Goal: Information Seeking & Learning: Learn about a topic

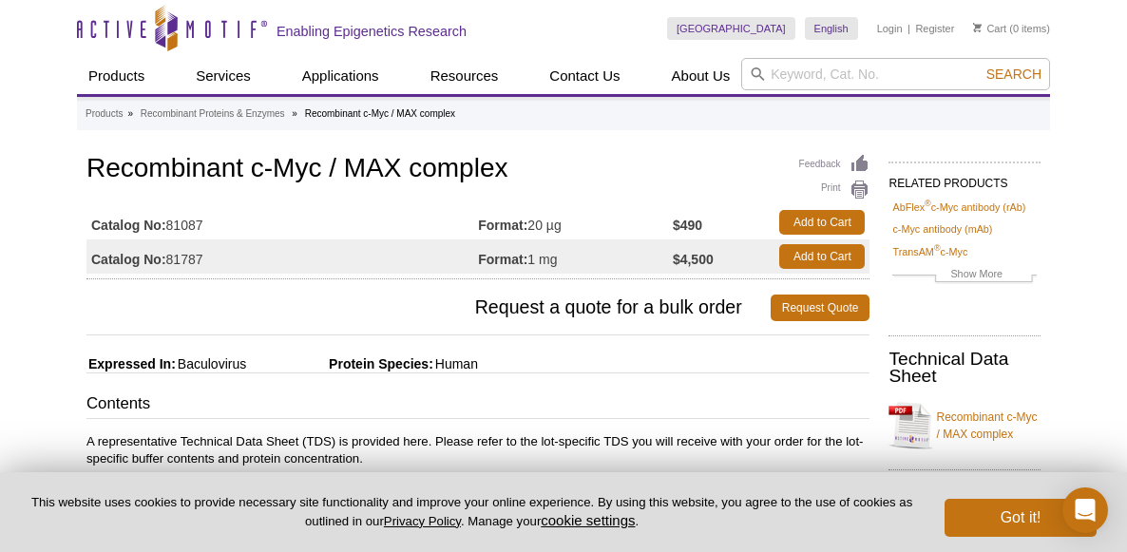
scroll to position [190, 0]
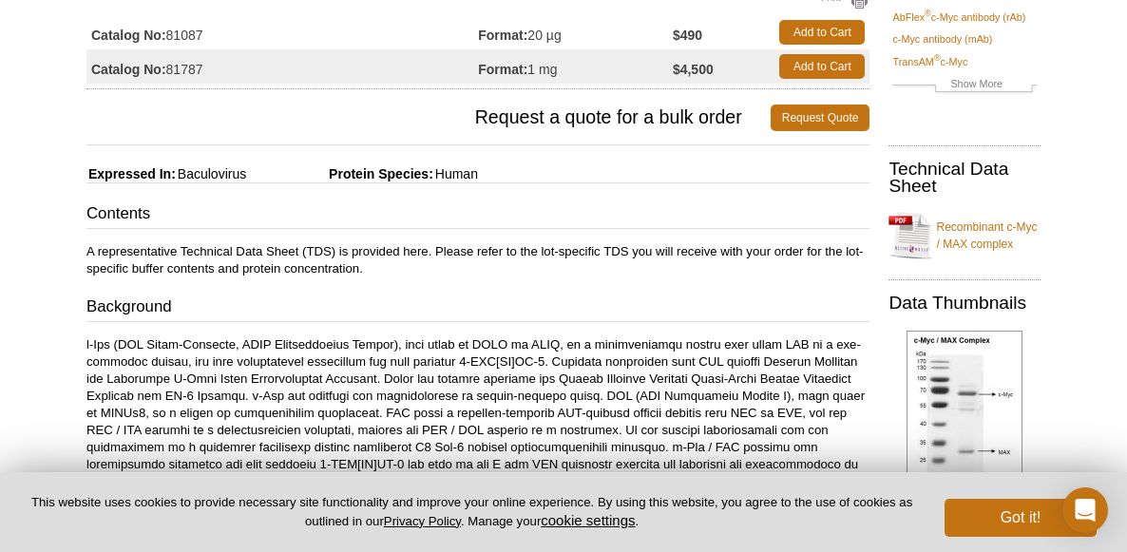
click at [407, 272] on p "A representative Technical Data Sheet (TDS) is provided here. Please refer to t…" at bounding box center [477, 260] width 783 height 34
click at [364, 329] on div "Contents A representative Technical Data Sheet (TDS) is provided here. Please r…" at bounding box center [477, 474] width 783 height 544
click at [472, 409] on p at bounding box center [477, 413] width 783 height 154
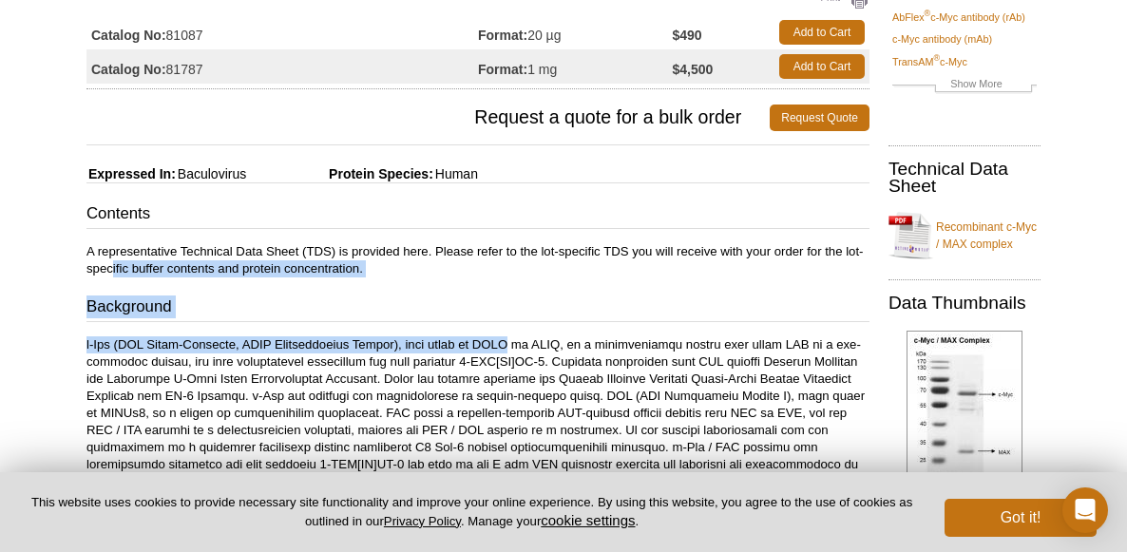
drag, startPoint x: 120, startPoint y: 264, endPoint x: 532, endPoint y: 351, distance: 421.2
click at [532, 351] on div "Contents A representative Technical Data Sheet (TDS) is provided here. Please r…" at bounding box center [477, 474] width 783 height 544
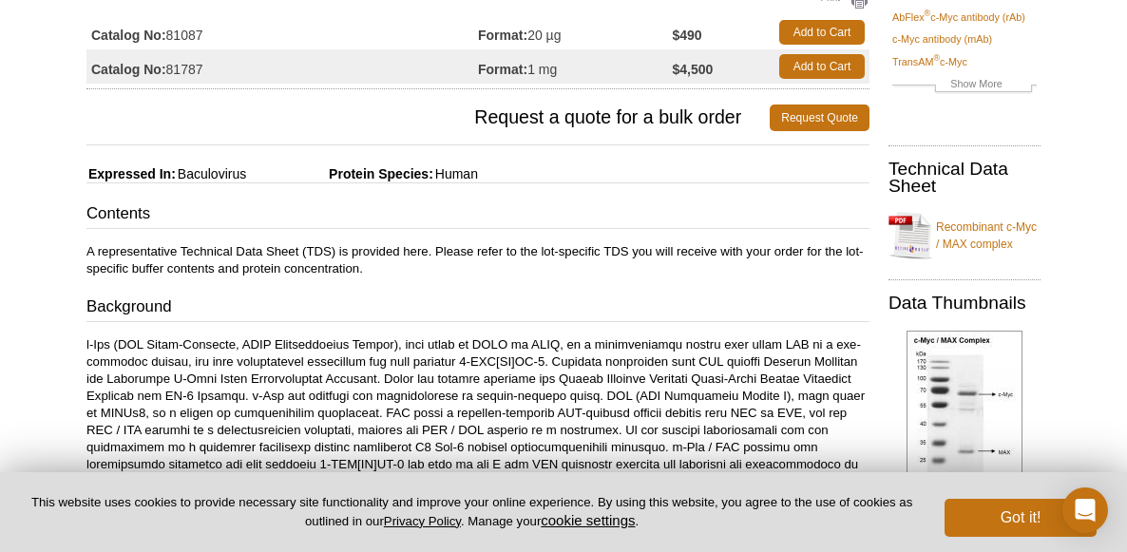
drag, startPoint x: 532, startPoint y: 351, endPoint x: 462, endPoint y: 403, distance: 87.6
click at [462, 403] on p at bounding box center [477, 413] width 783 height 154
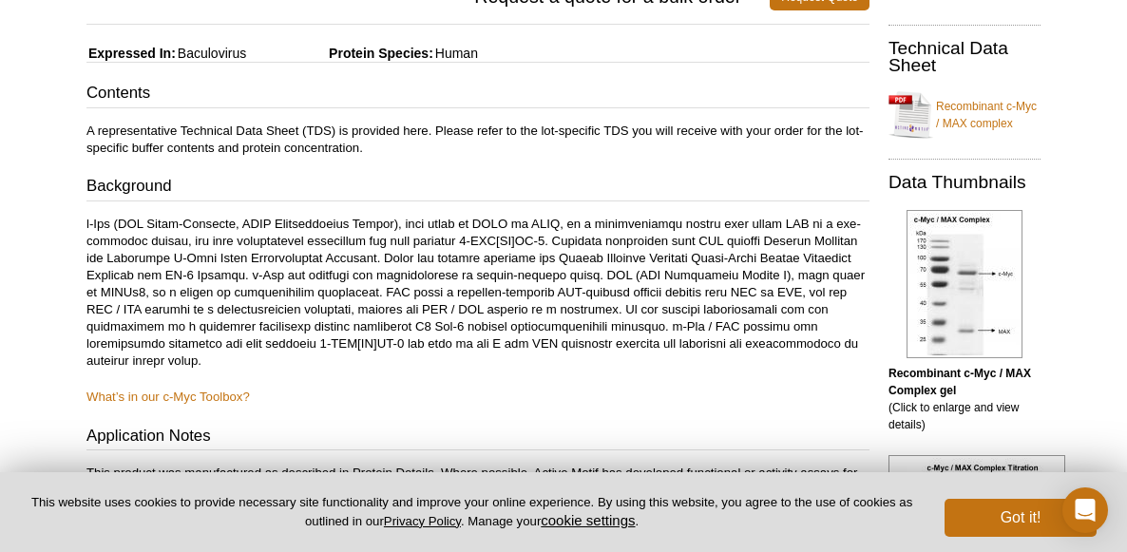
scroll to position [380, 0]
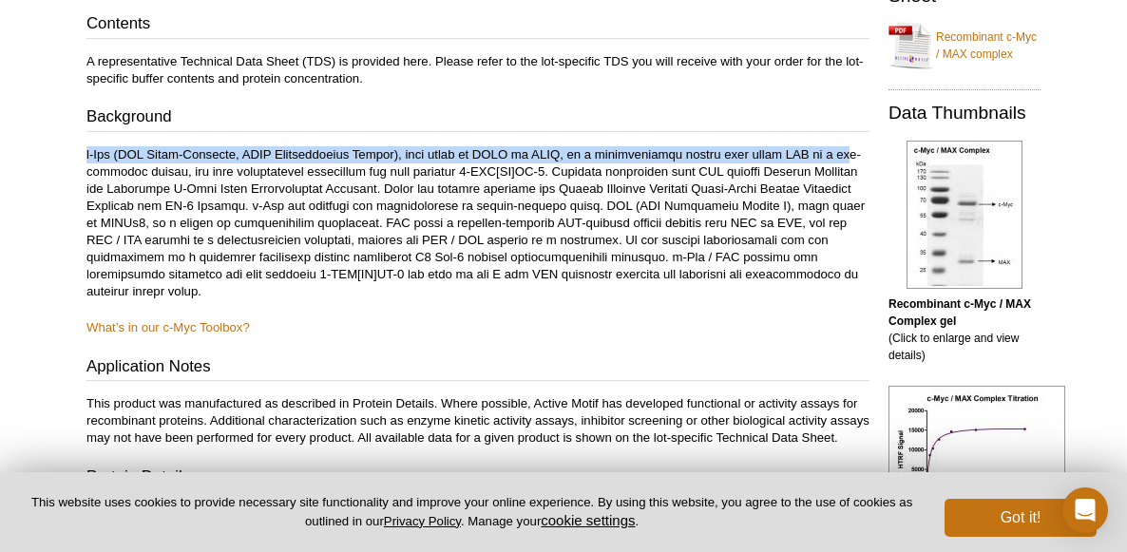
drag, startPoint x: 84, startPoint y: 154, endPoint x: 847, endPoint y: 155, distance: 763.8
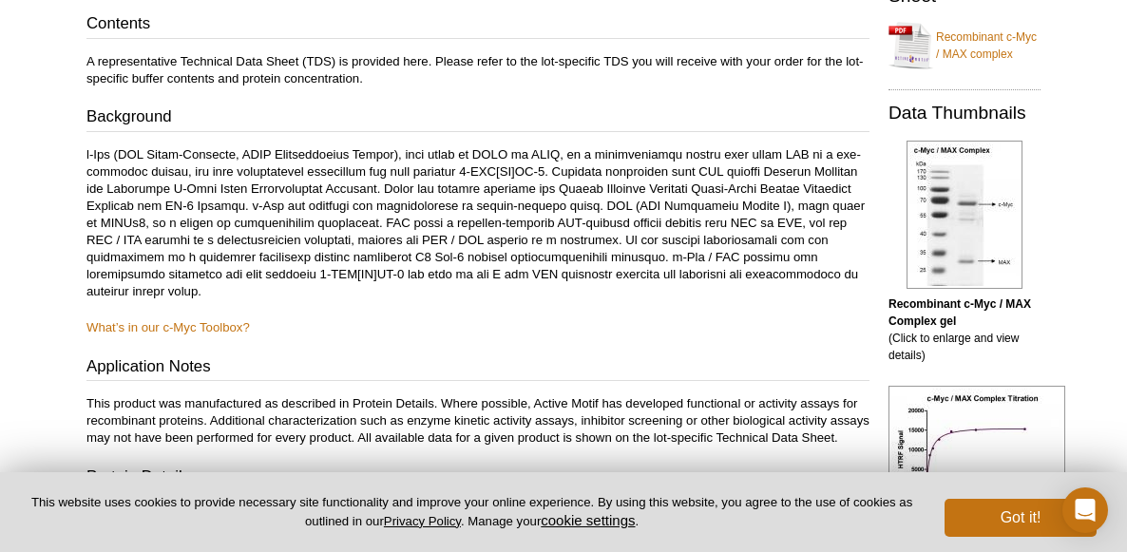
drag, startPoint x: 847, startPoint y: 155, endPoint x: 661, endPoint y: 193, distance: 190.0
click at [661, 193] on p at bounding box center [477, 223] width 783 height 154
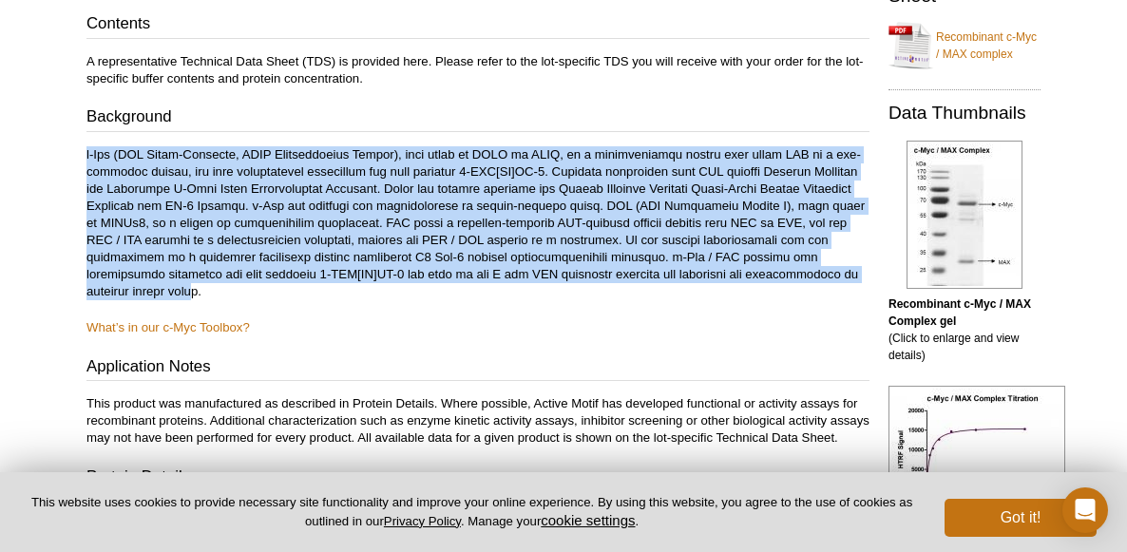
drag, startPoint x: 81, startPoint y: 157, endPoint x: 279, endPoint y: 289, distance: 238.4
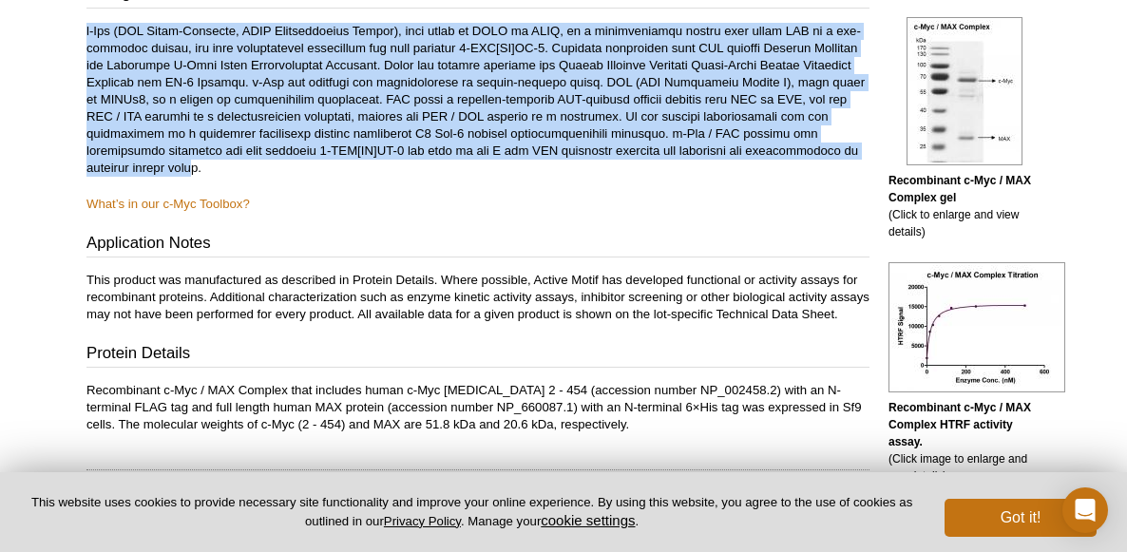
scroll to position [570, 0]
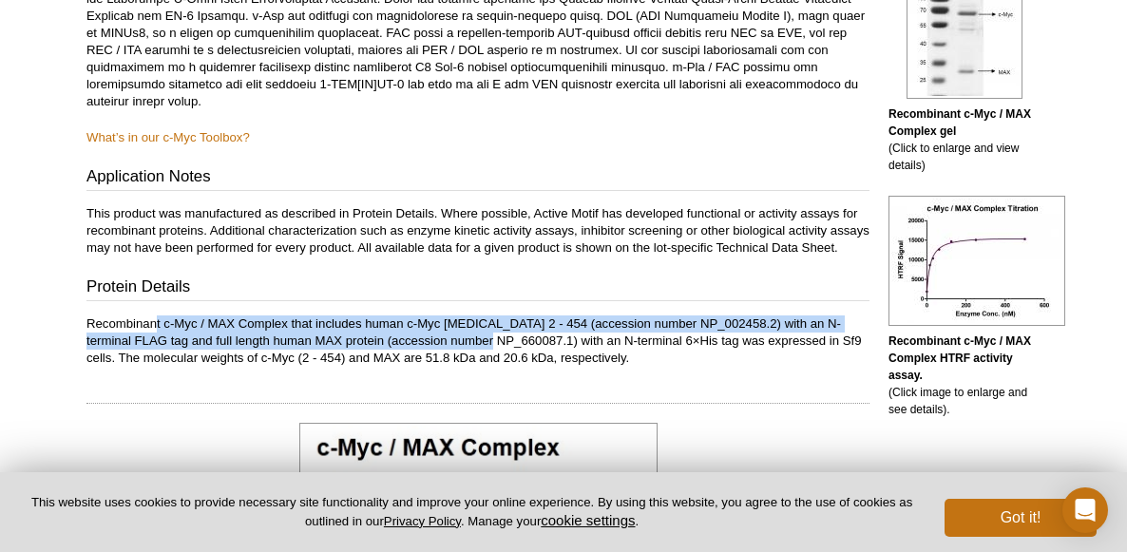
drag, startPoint x: 156, startPoint y: 339, endPoint x: 465, endPoint y: 358, distance: 310.3
click at [465, 358] on p "Recombinant c-Myc / MAX Complex that includes human c-Myc [MEDICAL_DATA] 2 - 45…" at bounding box center [477, 340] width 783 height 51
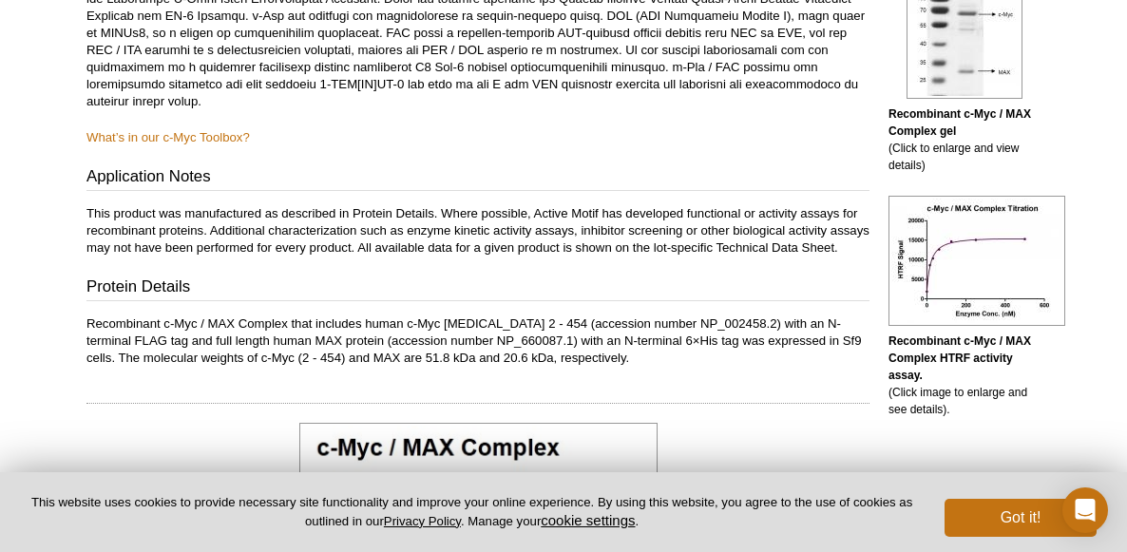
click at [504, 367] on p "Recombinant c-Myc / MAX Complex that includes human c-Myc [MEDICAL_DATA] 2 - 45…" at bounding box center [477, 340] width 783 height 51
click at [354, 367] on p "Recombinant c-Myc / MAX Complex that includes human c-Myc [MEDICAL_DATA] 2 - 45…" at bounding box center [477, 340] width 783 height 51
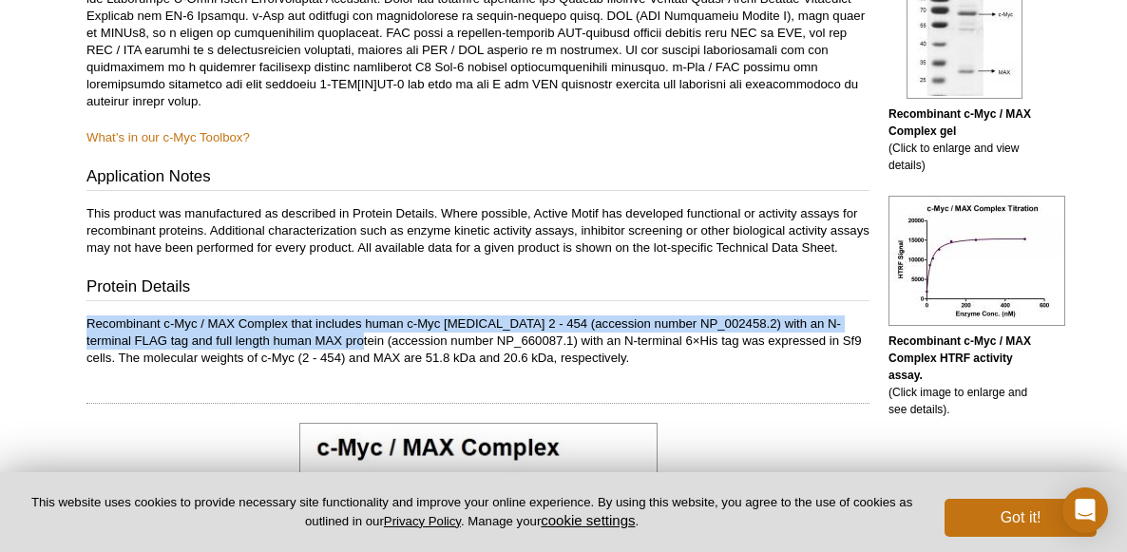
drag, startPoint x: 86, startPoint y: 342, endPoint x: 330, endPoint y: 358, distance: 243.7
click at [330, 358] on p "Recombinant c-Myc / MAX Complex that includes human c-Myc [MEDICAL_DATA] 2 - 45…" at bounding box center [477, 340] width 783 height 51
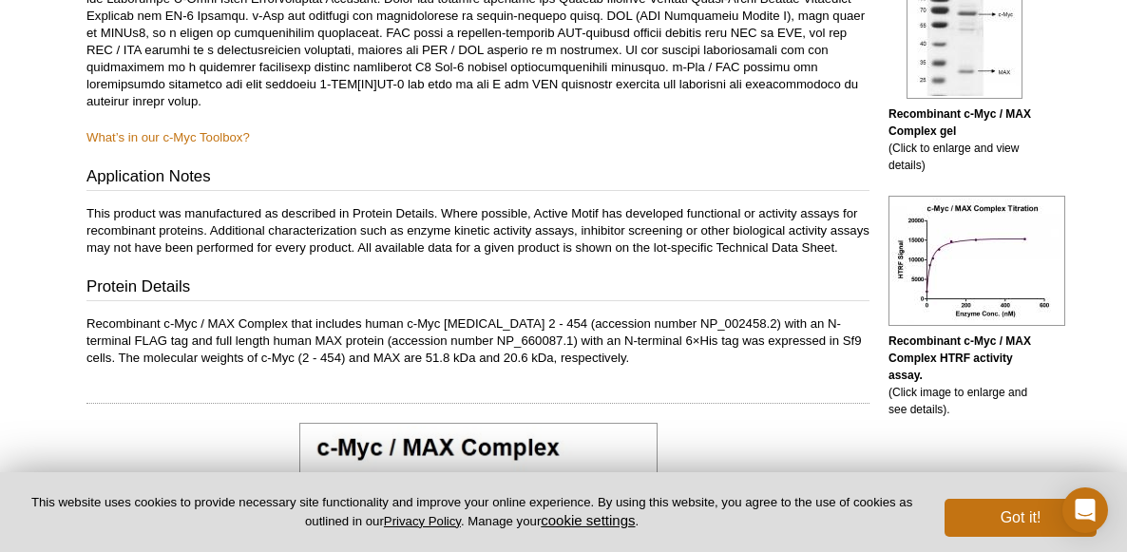
click at [694, 399] on div "Feedback Print Recombinant c-Myc / MAX complex Catalog No: 81087 Format: 20 µg …" at bounding box center [473, 433] width 792 height 1707
click at [644, 367] on p "Recombinant c-Myc / MAX Complex that includes human c-Myc [MEDICAL_DATA] 2 - 45…" at bounding box center [477, 340] width 783 height 51
drag, startPoint x: 170, startPoint y: 366, endPoint x: 423, endPoint y: 378, distance: 253.0
click at [423, 367] on p "Recombinant c-Myc / MAX Complex that includes human c-Myc [MEDICAL_DATA] 2 - 45…" at bounding box center [477, 340] width 783 height 51
drag, startPoint x: 423, startPoint y: 378, endPoint x: 406, endPoint y: 408, distance: 34.9
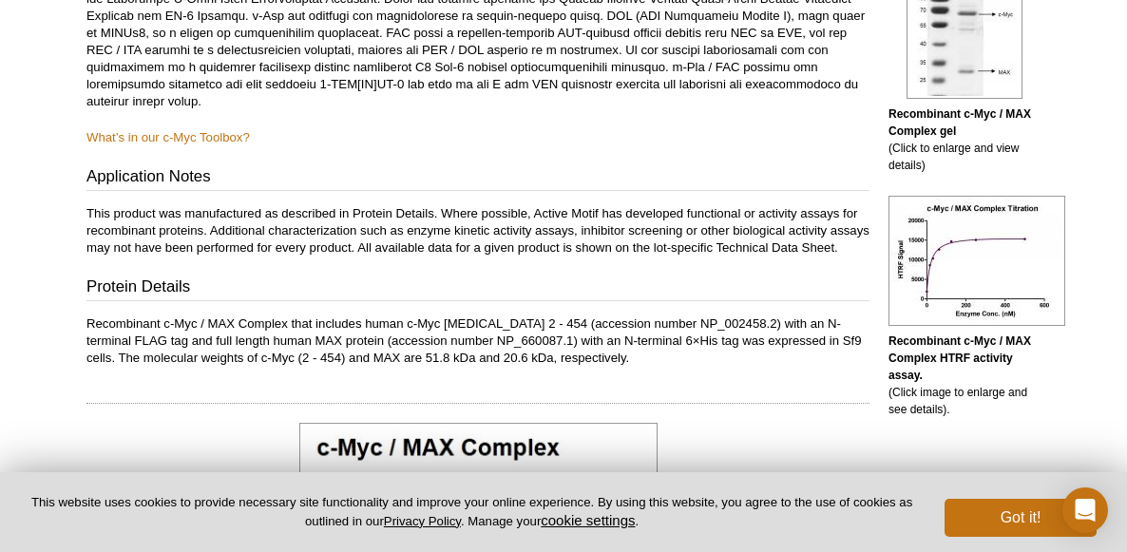
click at [406, 404] on div at bounding box center [477, 395] width 783 height 18
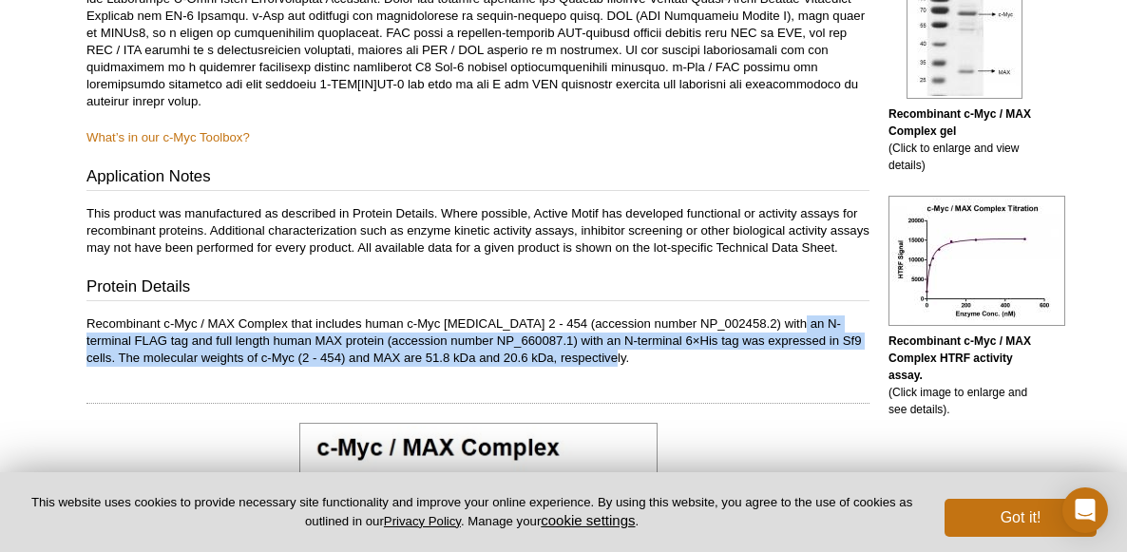
drag, startPoint x: 789, startPoint y: 343, endPoint x: 625, endPoint y: 377, distance: 167.9
click at [625, 367] on p "Recombinant c-Myc / MAX Complex that includes human c-Myc [MEDICAL_DATA] 2 - 45…" at bounding box center [477, 340] width 783 height 51
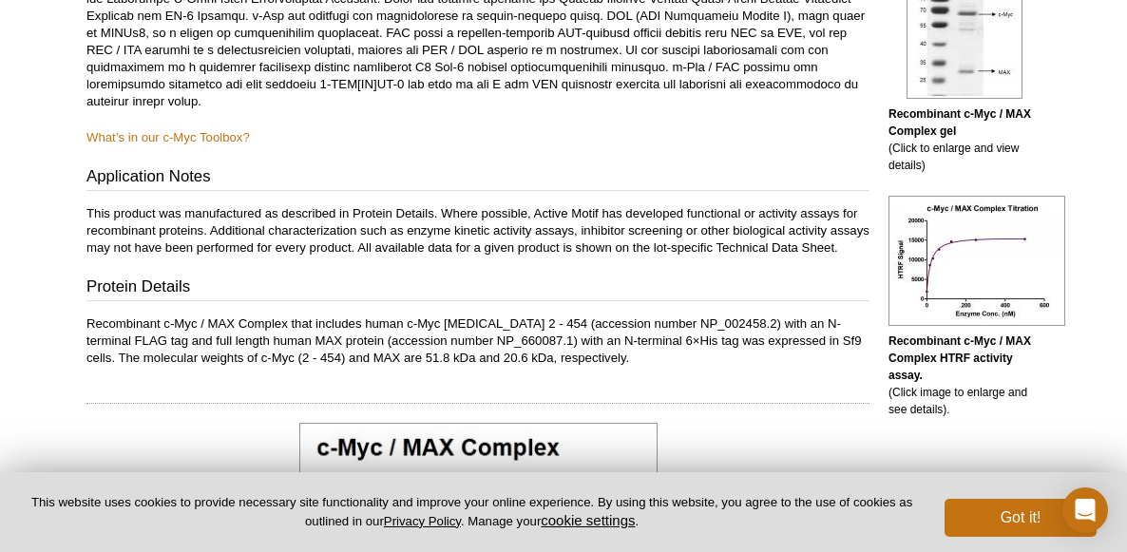
drag, startPoint x: 625, startPoint y: 377, endPoint x: 617, endPoint y: 408, distance: 31.3
click at [617, 404] on div at bounding box center [477, 395] width 783 height 18
click at [503, 319] on div "Contents A representative Technical Data Sheet (TDS) is provided here. Please r…" at bounding box center [477, 94] width 783 height 544
drag, startPoint x: 91, startPoint y: 360, endPoint x: 173, endPoint y: 351, distance: 82.1
click at [173, 351] on p "Recombinant c-Myc / MAX Complex that includes human c-Myc [MEDICAL_DATA] 2 - 45…" at bounding box center [477, 340] width 783 height 51
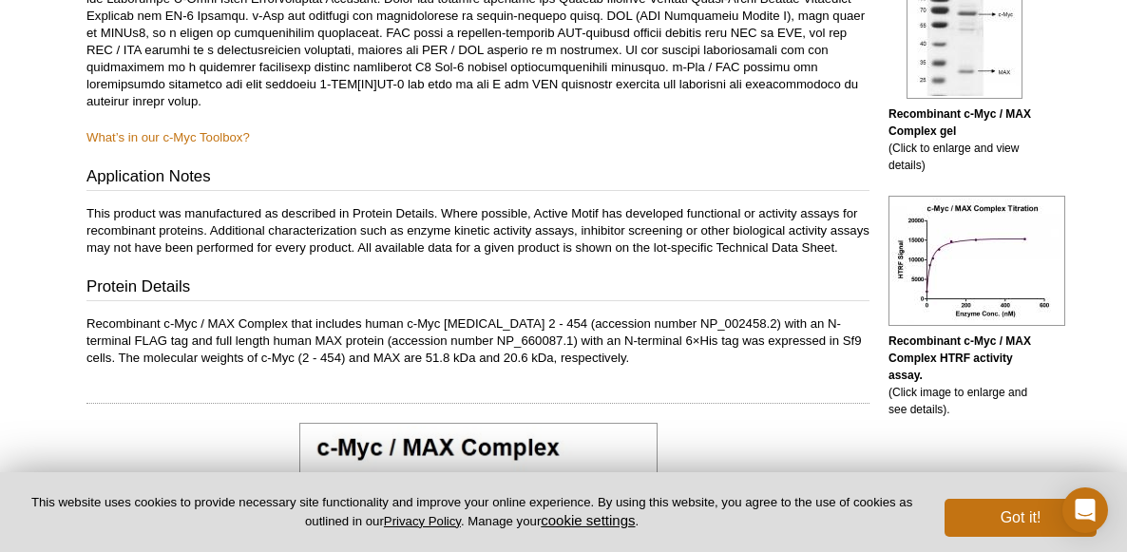
drag, startPoint x: 173, startPoint y: 351, endPoint x: 193, endPoint y: 385, distance: 38.8
click at [180, 389] on div "Feedback Print Recombinant c-Myc / MAX complex Catalog No: 81087 Format: 20 µg …" at bounding box center [473, 433] width 792 height 1707
click at [572, 404] on div at bounding box center [477, 395] width 783 height 18
drag, startPoint x: 652, startPoint y: 353, endPoint x: 823, endPoint y: 364, distance: 171.3
click at [823, 364] on p "Recombinant c-Myc / MAX Complex that includes human c-Myc [MEDICAL_DATA] 2 - 45…" at bounding box center [477, 340] width 783 height 51
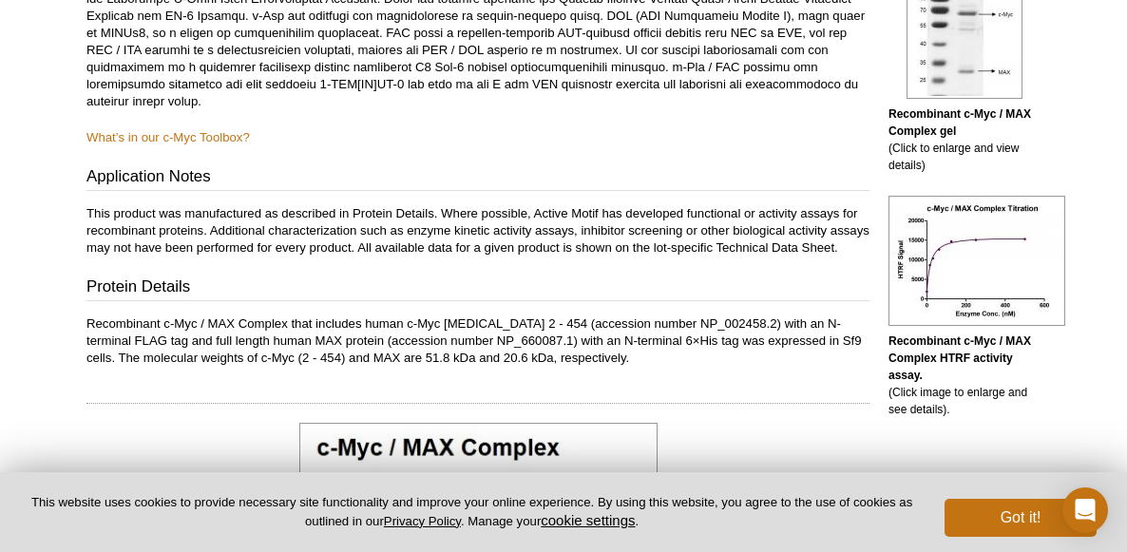
drag, startPoint x: 823, startPoint y: 364, endPoint x: 747, endPoint y: 409, distance: 88.6
click at [747, 404] on div at bounding box center [477, 395] width 783 height 18
click at [503, 365] on p "Recombinant c-Myc / MAX Complex that includes human c-Myc [MEDICAL_DATA] 2 - 45…" at bounding box center [477, 340] width 783 height 51
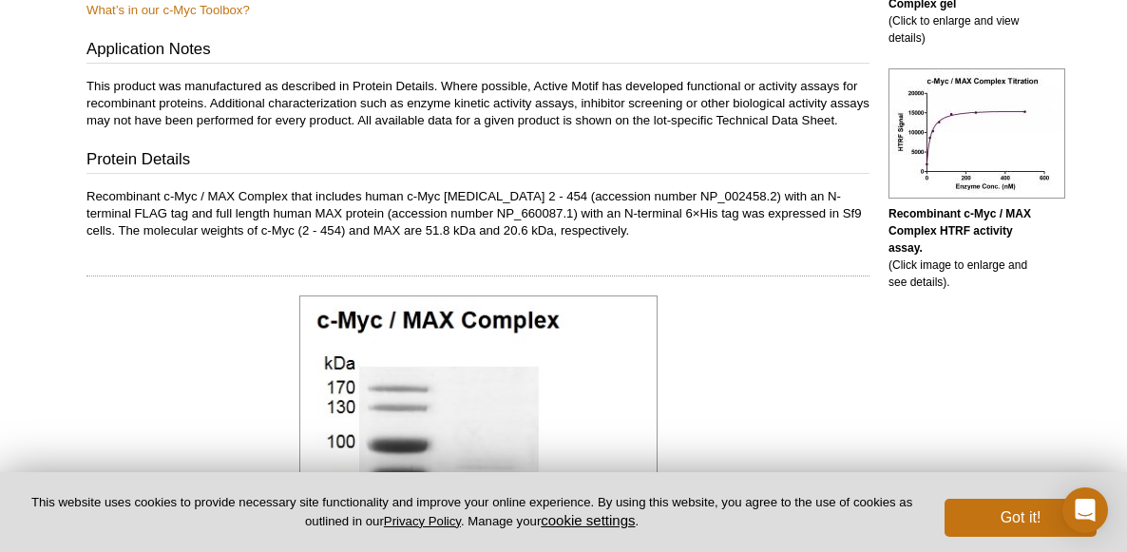
scroll to position [760, 0]
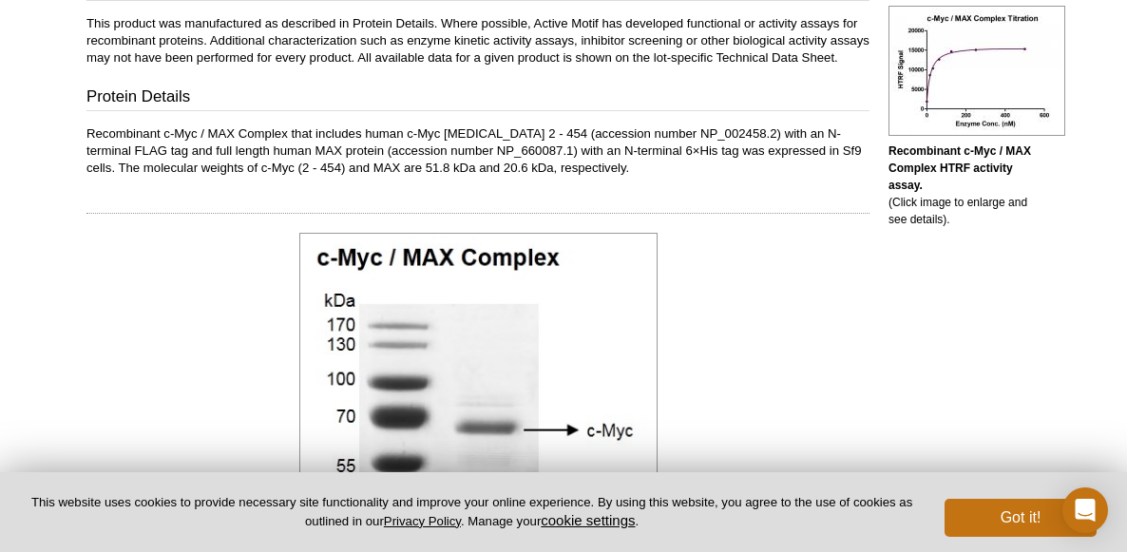
drag, startPoint x: 528, startPoint y: 164, endPoint x: 531, endPoint y: 177, distance: 12.7
click at [528, 164] on p "Recombinant c-Myc / MAX Complex that includes human c-Myc [MEDICAL_DATA] 2 - 45…" at bounding box center [477, 150] width 783 height 51
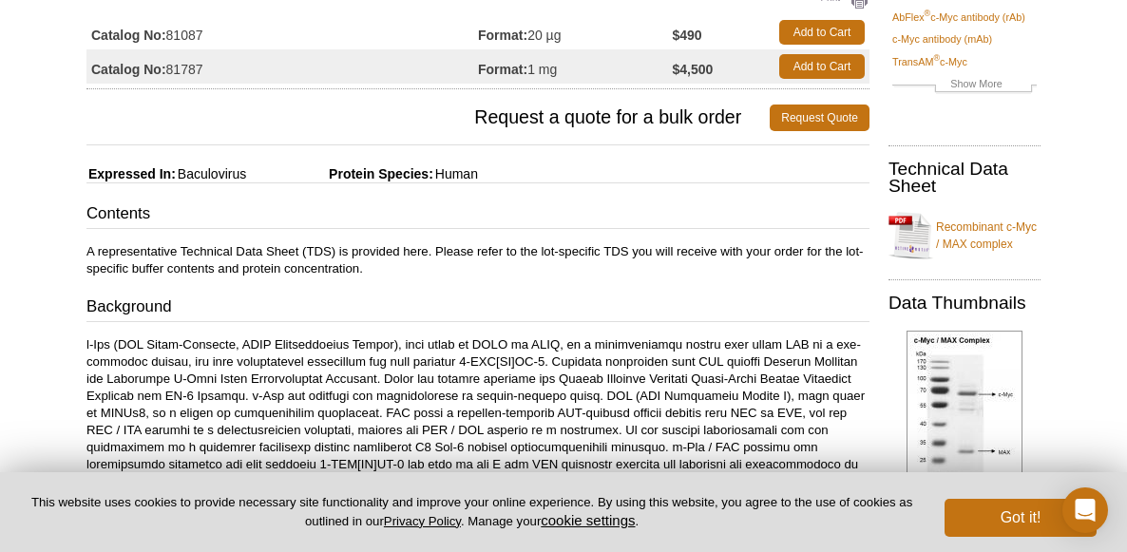
scroll to position [380, 0]
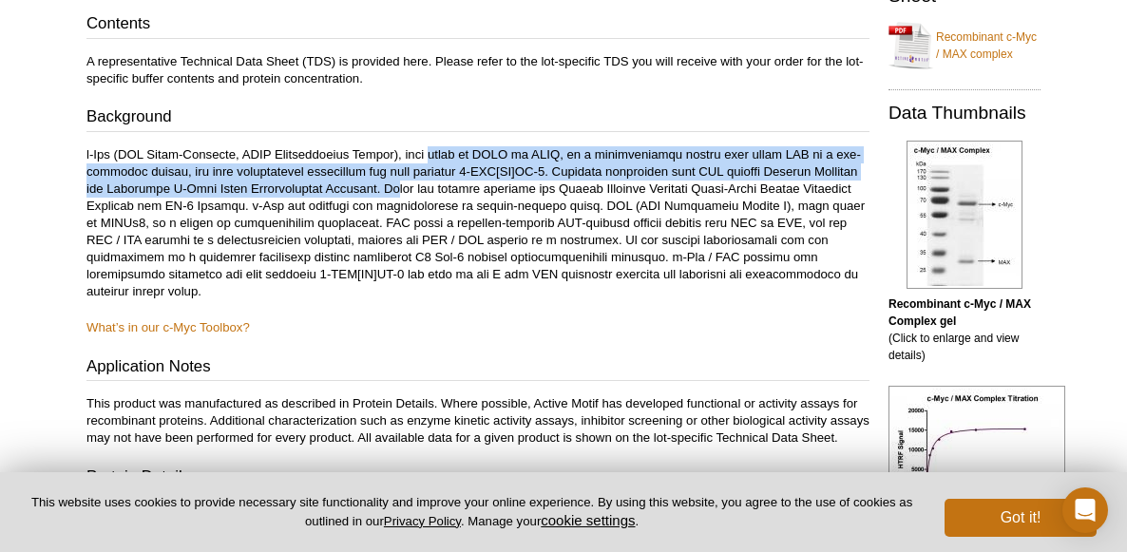
drag, startPoint x: 446, startPoint y: 158, endPoint x: 464, endPoint y: 197, distance: 42.9
click at [464, 197] on p at bounding box center [477, 223] width 783 height 154
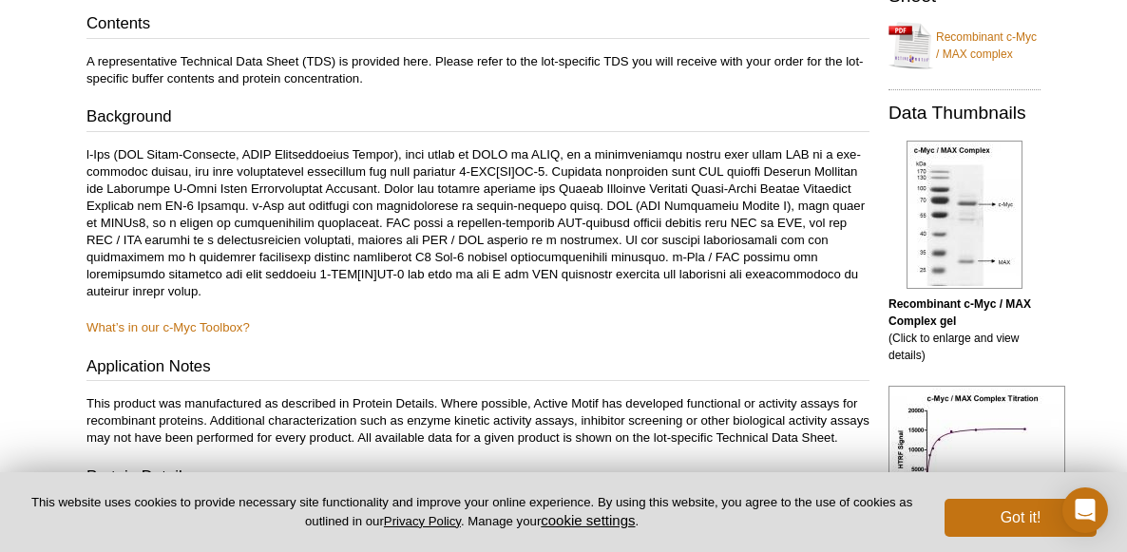
drag, startPoint x: 464, startPoint y: 197, endPoint x: 436, endPoint y: 311, distance: 117.3
click at [436, 310] on div "Contents A representative Technical Data Sheet (TDS) is provided here. Please r…" at bounding box center [477, 284] width 783 height 544
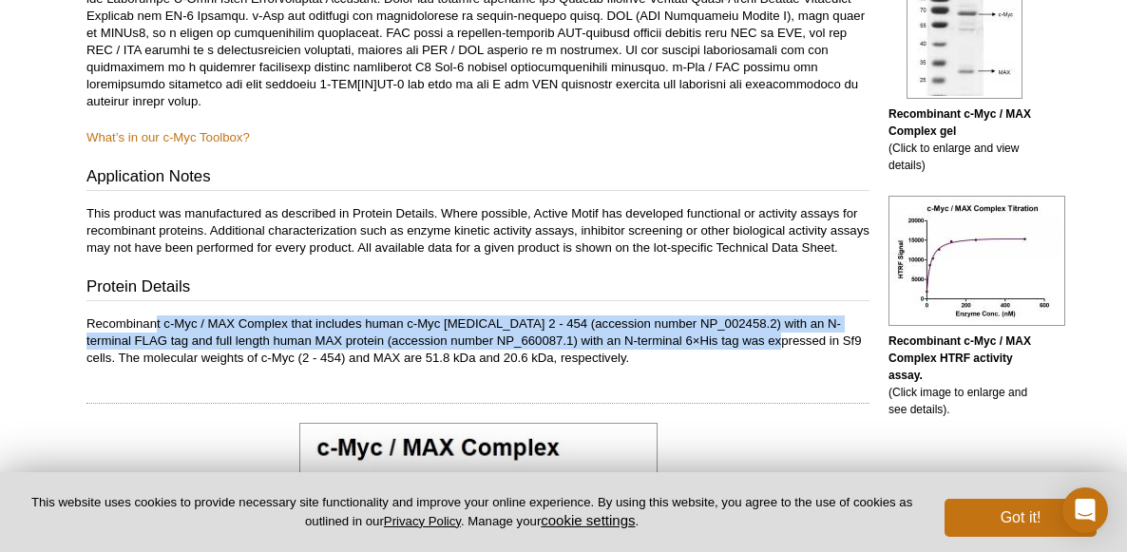
drag, startPoint x: 158, startPoint y: 340, endPoint x: 749, endPoint y: 360, distance: 591.2
click at [749, 360] on p "Recombinant c-Myc / MAX Complex that includes human c-Myc [MEDICAL_DATA] 2 - 45…" at bounding box center [477, 340] width 783 height 51
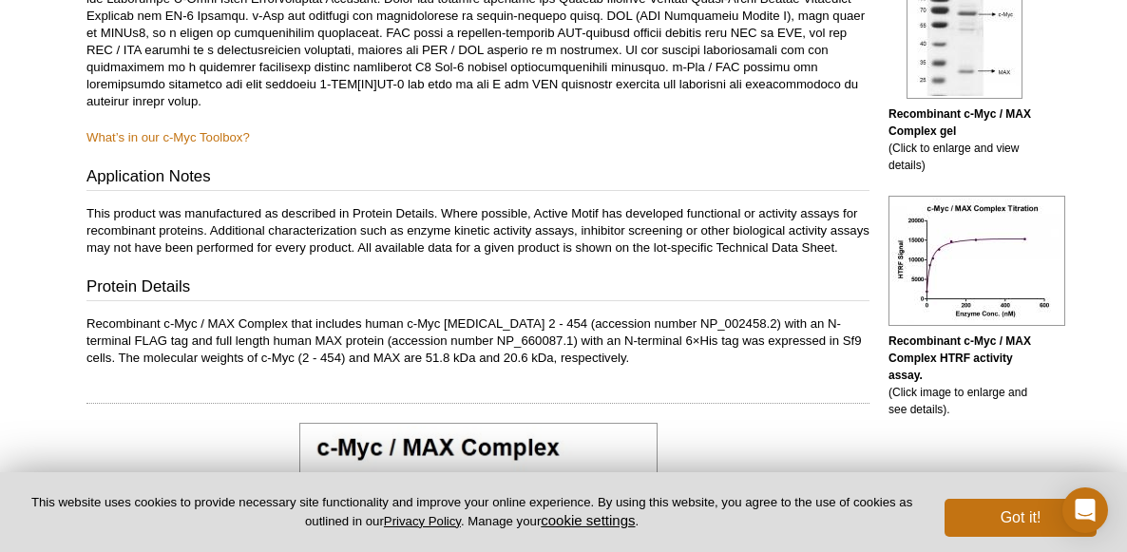
drag, startPoint x: 749, startPoint y: 360, endPoint x: 727, endPoint y: 389, distance: 36.7
click at [727, 389] on div "Feedback Print Recombinant c-Myc / MAX complex Catalog No: 81087 Format: 20 µg …" at bounding box center [473, 433] width 792 height 1707
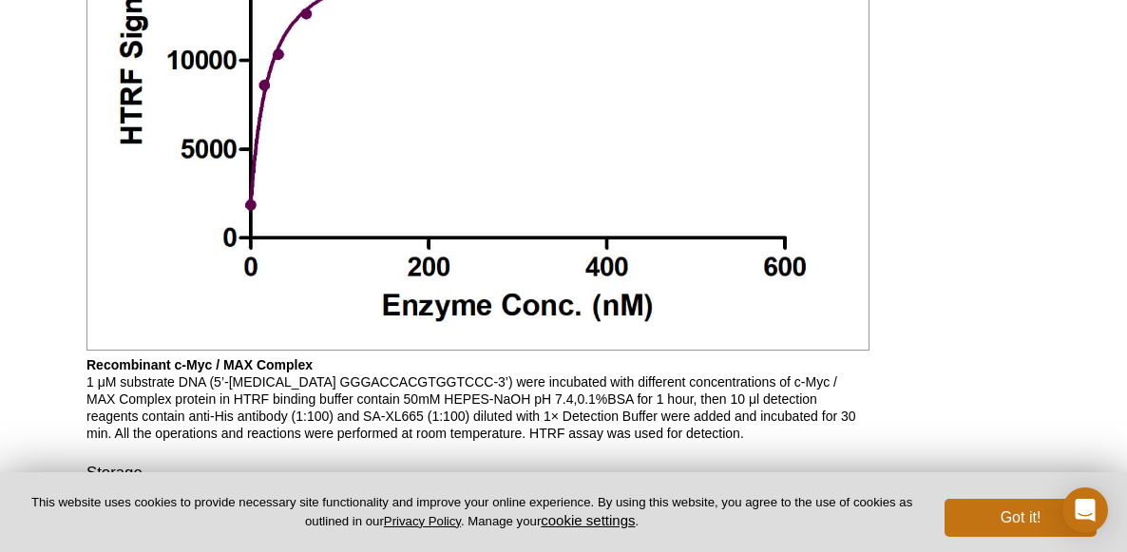
scroll to position [1911, 0]
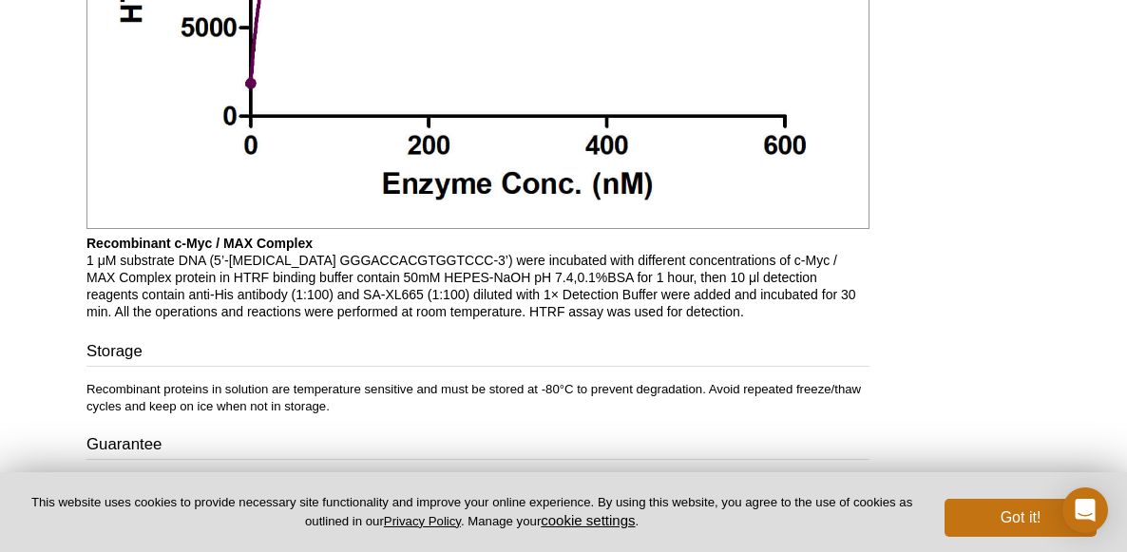
click at [660, 415] on p "Recombinant proteins in solution are temperature sensitive and must be stored a…" at bounding box center [477, 398] width 783 height 34
